Goal: Task Accomplishment & Management: Complete application form

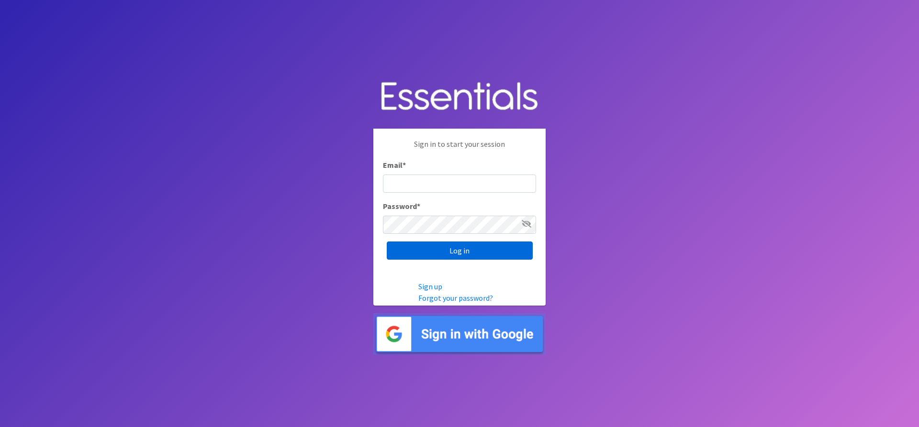
type input "[EMAIL_ADDRESS][DOMAIN_NAME]"
click at [464, 250] on input "Log in" at bounding box center [460, 251] width 146 height 18
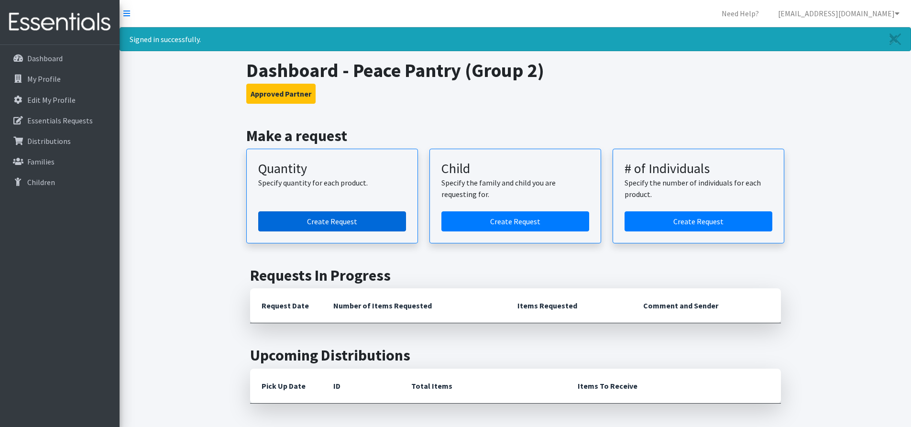
click at [333, 219] on link "Create Request" at bounding box center [332, 221] width 148 height 20
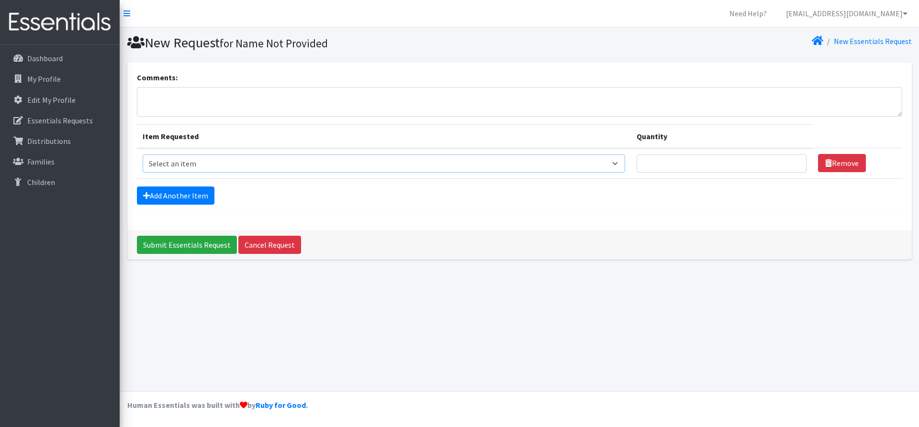
click at [618, 165] on select "Select an item Size 0/Newborn Size 1 Size 2 Size 3 Size 4 Size 5 Size 6 Size 7 …" at bounding box center [384, 164] width 483 height 18
select select "1094"
click at [143, 155] on select "Select an item Size 0/Newborn Size 1 Size 2 Size 3 Size 4 Size 5 Size 6 Size 7 …" at bounding box center [384, 164] width 483 height 18
click at [656, 166] on input "Quantity" at bounding box center [721, 164] width 170 height 18
type input "200"
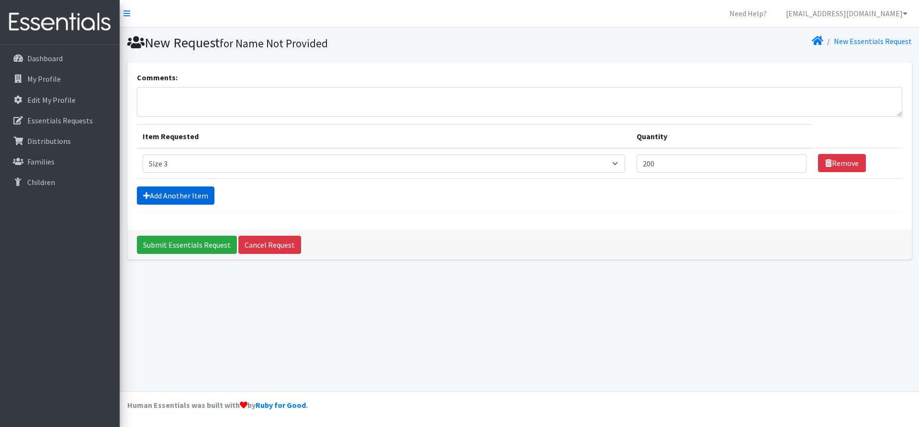
click at [193, 195] on link "Add Another Item" at bounding box center [176, 196] width 78 height 18
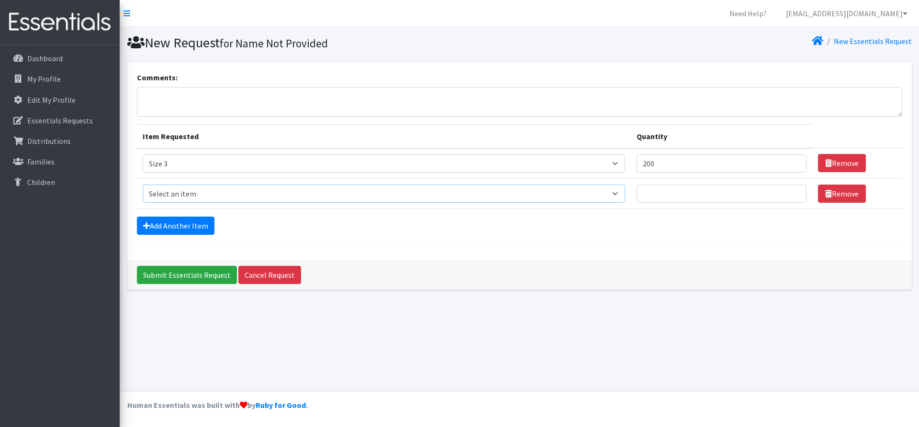
drag, startPoint x: 618, startPoint y: 193, endPoint x: 609, endPoint y: 194, distance: 9.6
click at [618, 193] on select "Select an item Size 0/Newborn Size 1 Size 2 Size 3 Size 4 Size 5 Size 6 Size 7 …" at bounding box center [384, 194] width 483 height 18
select select "1097"
click at [143, 185] on select "Select an item Size 0/Newborn Size 1 Size 2 Size 3 Size 4 Size 5 Size 6 Size 7 …" at bounding box center [384, 194] width 483 height 18
click at [655, 196] on input "Quantity" at bounding box center [721, 194] width 170 height 18
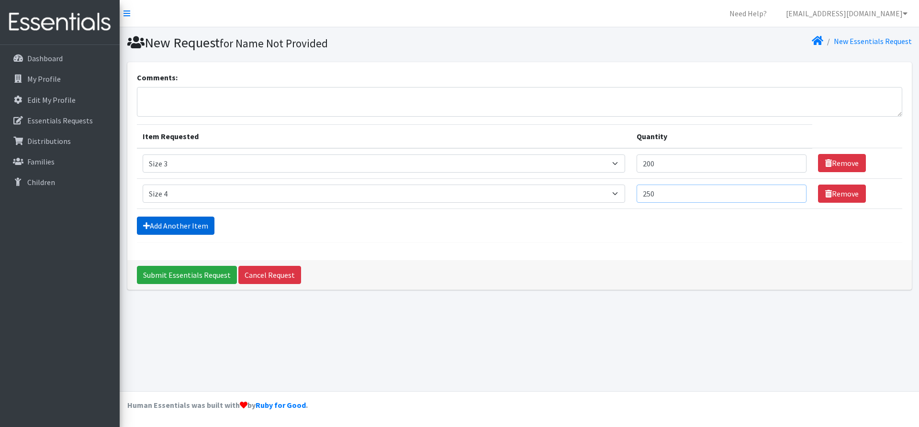
type input "250"
click at [188, 218] on link "Add Another Item" at bounding box center [176, 226] width 78 height 18
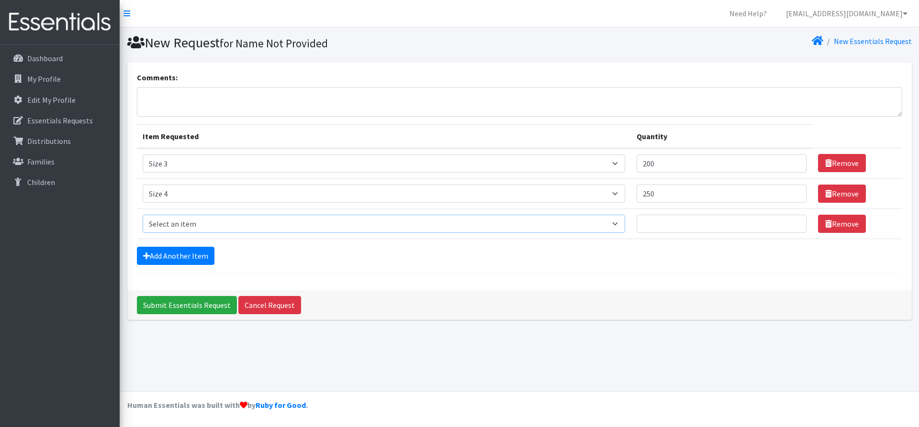
click at [624, 223] on select "Select an item Size 0/Newborn Size 1 Size 2 Size 3 Size 4 Size 5 Size 6 Size 7 …" at bounding box center [384, 224] width 483 height 18
select select "1098"
click at [143, 215] on select "Select an item Size 0/Newborn Size 1 Size 2 Size 3 Size 4 Size 5 Size 6 Size 7 …" at bounding box center [384, 224] width 483 height 18
click at [664, 227] on input "Quantity" at bounding box center [721, 224] width 170 height 18
type input "300"
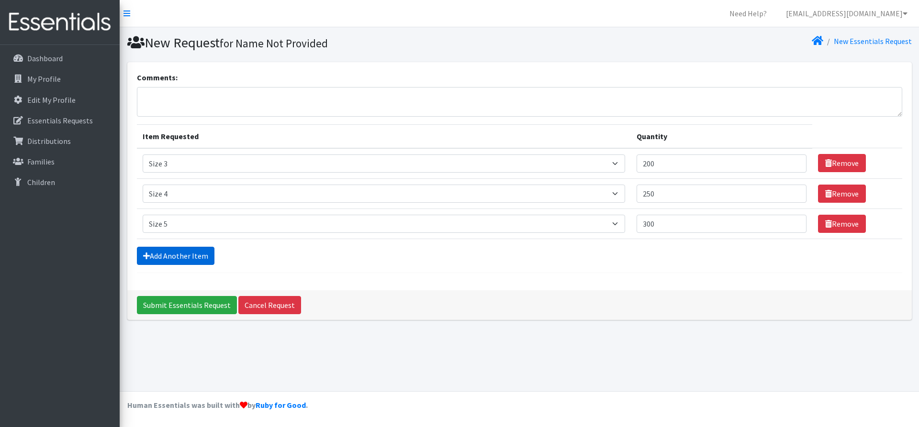
click at [152, 253] on link "Add Another Item" at bounding box center [176, 256] width 78 height 18
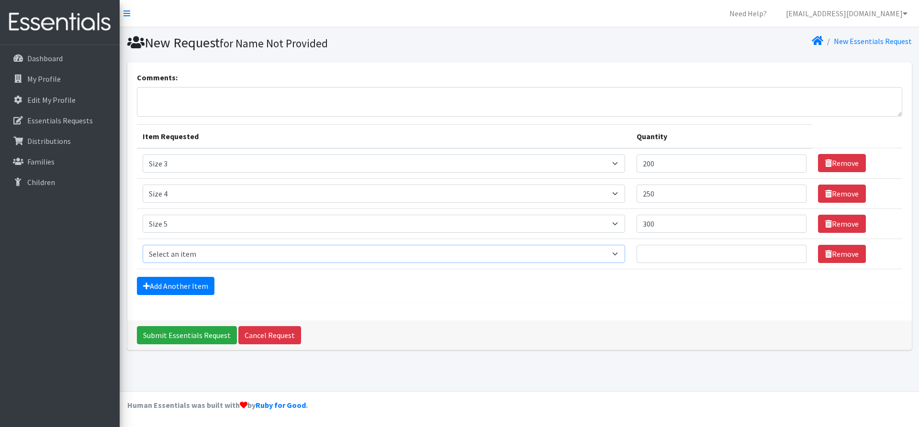
click at [620, 255] on select "Select an item Size 0/Newborn Size 1 Size 2 Size 3 Size 4 Size 5 Size 6 Size 7 …" at bounding box center [384, 254] width 483 height 18
select select "1100"
click at [143, 245] on select "Select an item Size 0/Newborn Size 1 Size 2 Size 3 Size 4 Size 5 Size 6 Size 7 …" at bounding box center [384, 254] width 483 height 18
click at [645, 252] on input "Quantity" at bounding box center [721, 254] width 170 height 18
type input "300"
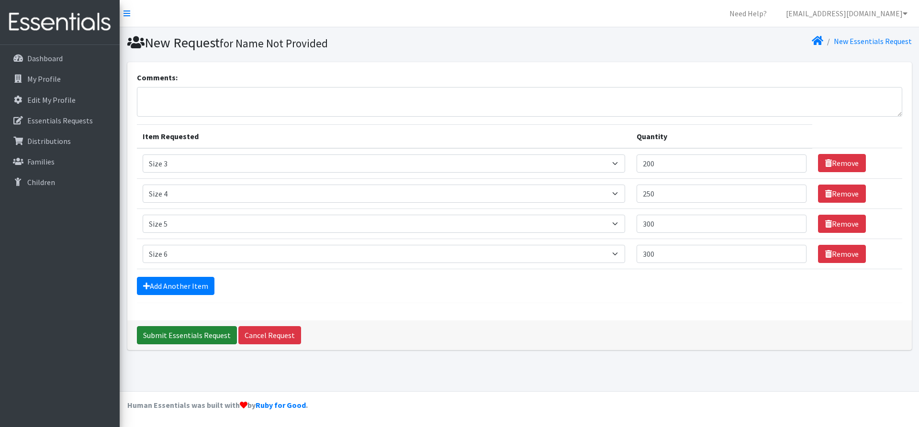
click at [195, 334] on input "Submit Essentials Request" at bounding box center [187, 335] width 100 height 18
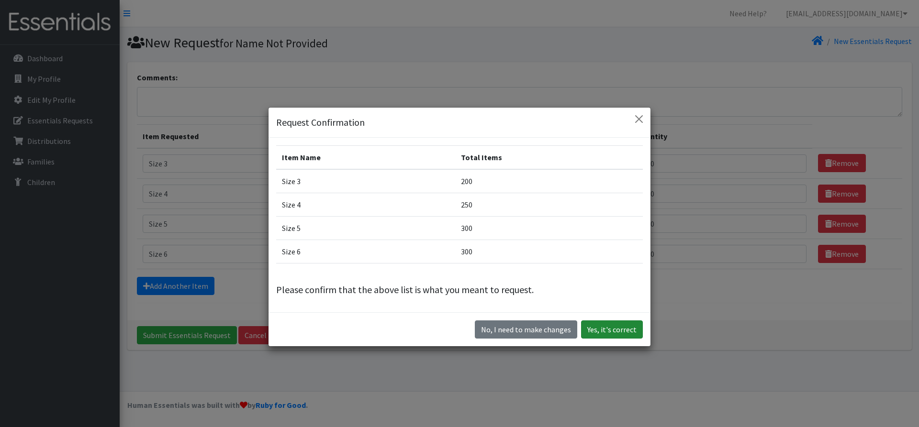
click at [603, 327] on button "Yes, it's correct" at bounding box center [612, 330] width 62 height 18
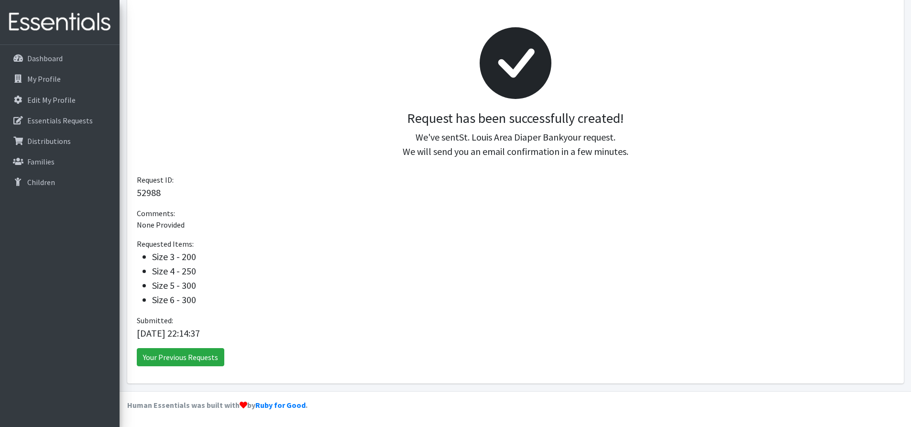
scroll to position [55, 0]
